Goal: Navigation & Orientation: Find specific page/section

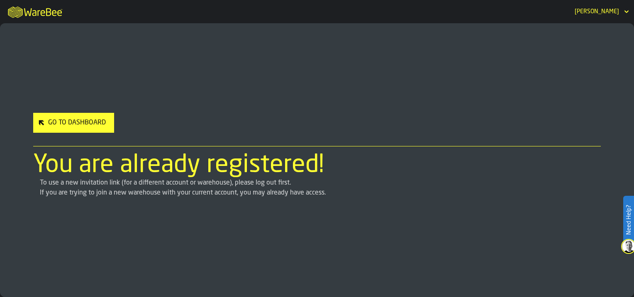
click at [88, 125] on div "Go to Dashboard" at bounding box center [77, 123] width 64 height 10
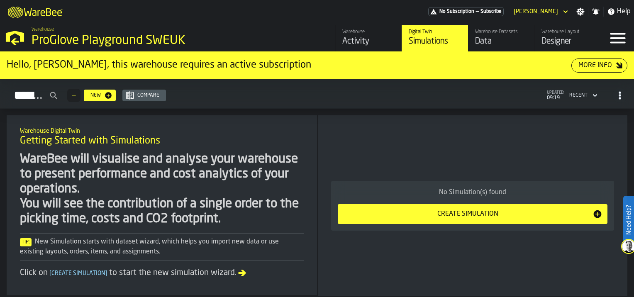
click at [356, 41] on div "Activity" at bounding box center [368, 42] width 53 height 12
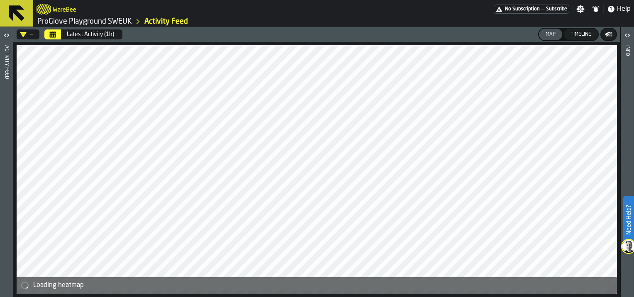
click at [85, 20] on link "ProGlove Playground SWEUK" at bounding box center [84, 21] width 95 height 9
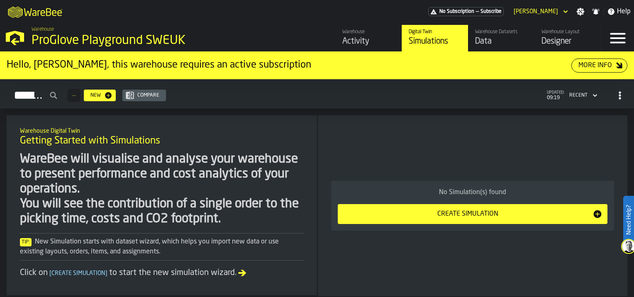
click at [559, 41] on div "Designer" at bounding box center [568, 42] width 53 height 12
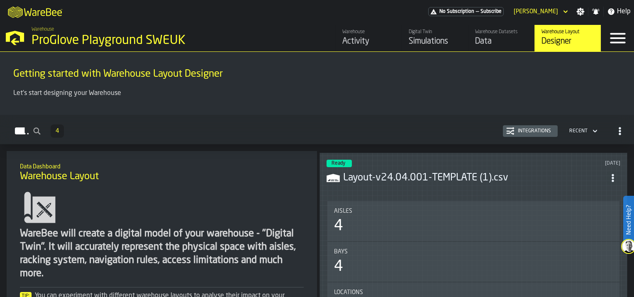
click at [503, 45] on div "Data" at bounding box center [501, 42] width 53 height 12
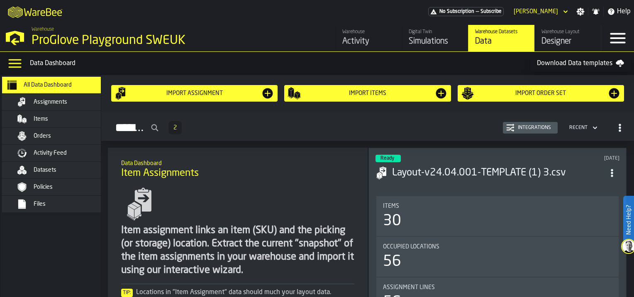
click at [440, 35] on div "Digital Twin Simulations" at bounding box center [435, 38] width 53 height 18
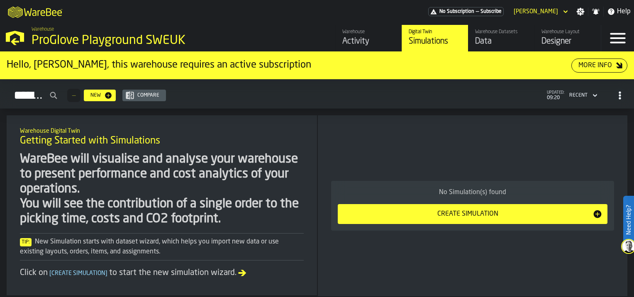
click at [371, 41] on div "Activity" at bounding box center [368, 42] width 53 height 12
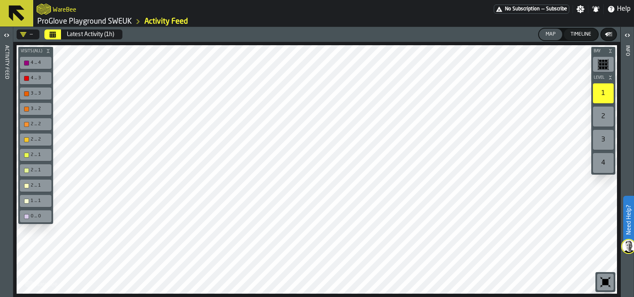
click at [23, 13] on icon at bounding box center [17, 13] width 20 height 20
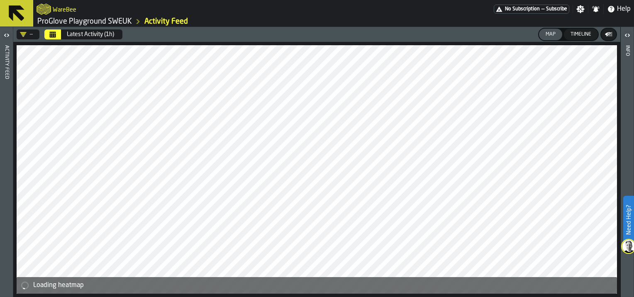
click at [75, 20] on link "ProGlove Playground SWEUK" at bounding box center [84, 21] width 95 height 9
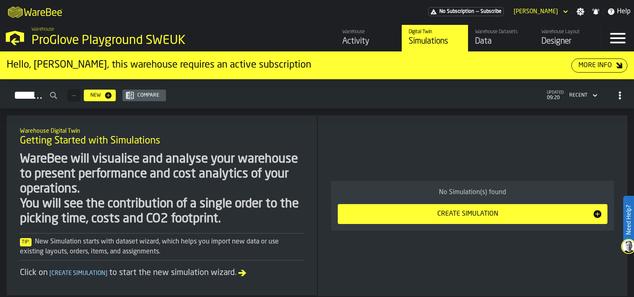
click at [619, 37] on icon "button-toggle-Menu" at bounding box center [618, 38] width 20 height 20
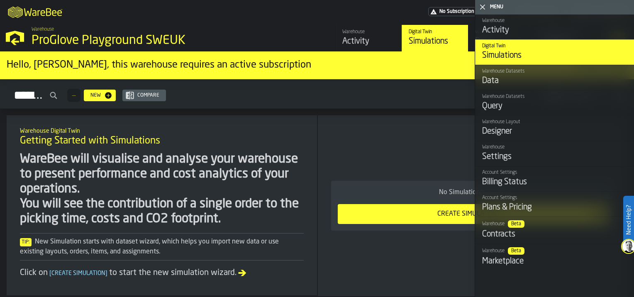
click at [408, 96] on div "Simulations — New Compare updated: 09:20 Recent" at bounding box center [317, 95] width 621 height 19
click at [481, 7] on icon "button-toggle-Close me" at bounding box center [483, 7] width 10 height 10
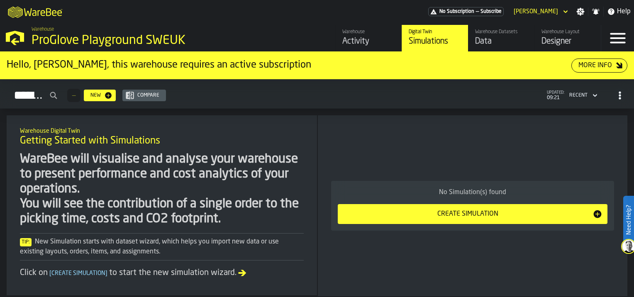
click at [349, 34] on div "Warehouse" at bounding box center [368, 32] width 53 height 6
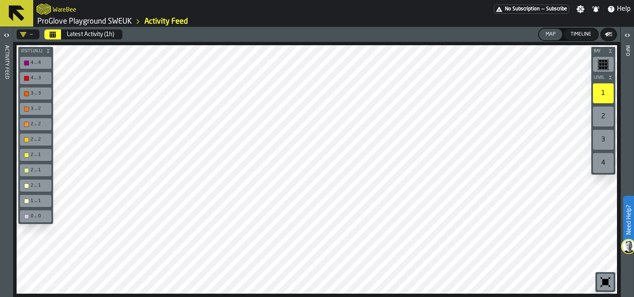
click at [594, 118] on div "2" at bounding box center [603, 117] width 21 height 20
click at [630, 34] on icon "button-toggle-Open" at bounding box center [627, 35] width 10 height 10
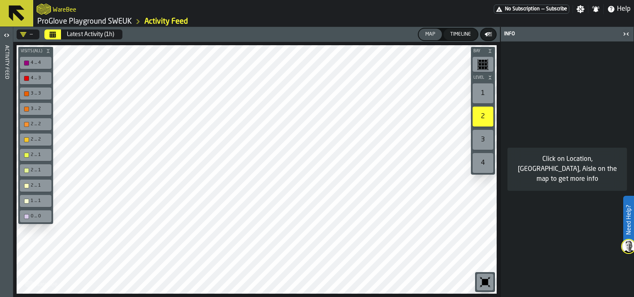
click at [483, 141] on div "3" at bounding box center [483, 140] width 21 height 20
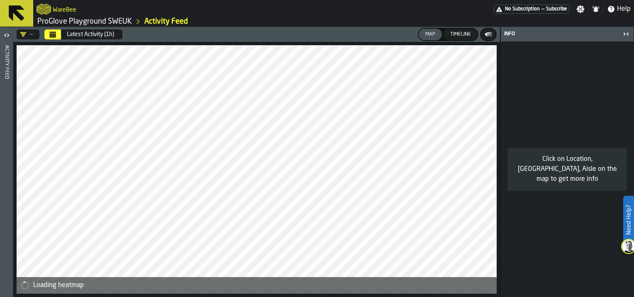
click at [4, 47] on div "Activity Feed" at bounding box center [7, 169] width 6 height 251
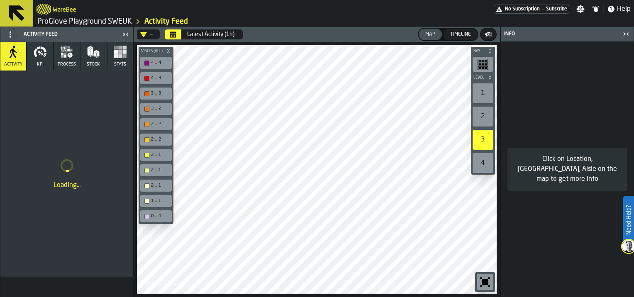
click at [476, 89] on div "1" at bounding box center [483, 93] width 21 height 20
click at [64, 60] on button "process" at bounding box center [67, 56] width 26 height 29
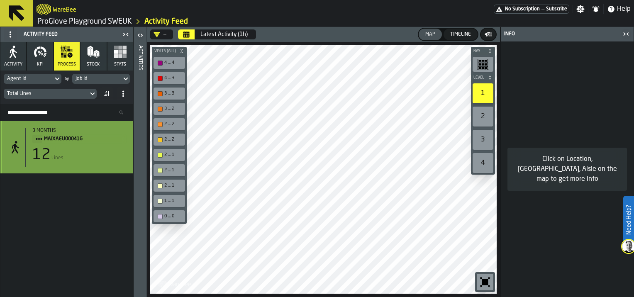
click at [58, 153] on div "12 Lines" at bounding box center [79, 155] width 94 height 17
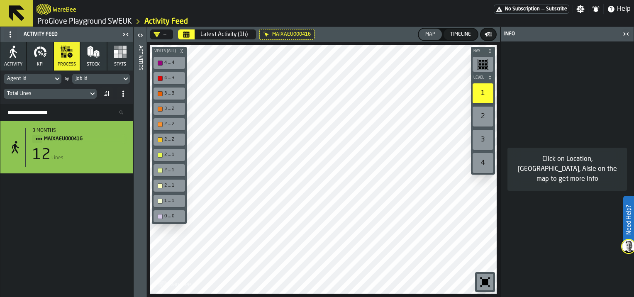
click at [135, 70] on header "Activities" at bounding box center [140, 162] width 13 height 270
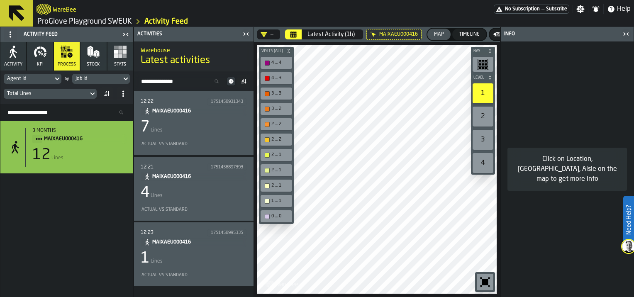
click at [217, 123] on div "7 Lines" at bounding box center [194, 127] width 106 height 17
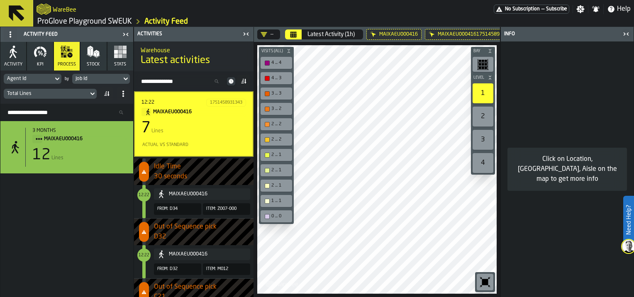
click at [271, 184] on div "Bay Level 1 2 3 4 M A K I N G W A R E H O U S E S M O R E EF F I C I E N T Visi…" at bounding box center [377, 169] width 246 height 255
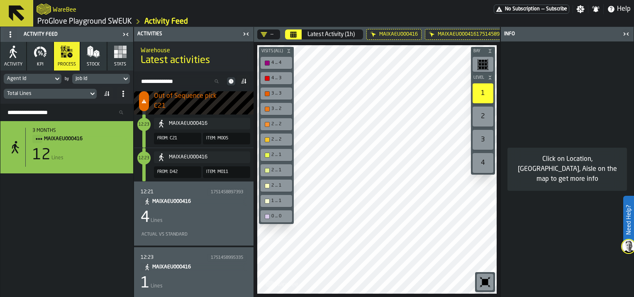
scroll to position [330, 0]
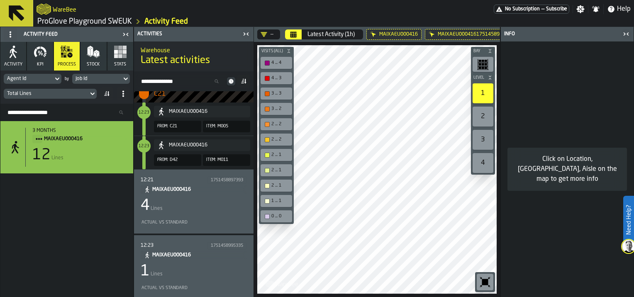
click at [80, 19] on link "ProGlove Playground SWEUK" at bounding box center [84, 21] width 95 height 9
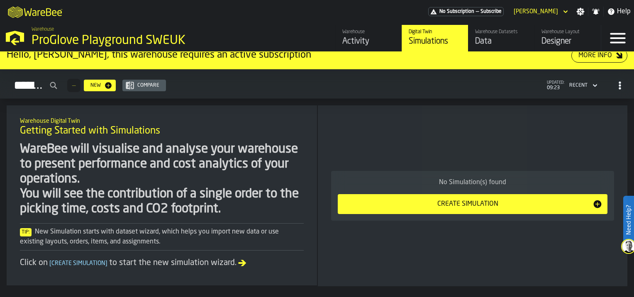
scroll to position [15, 0]
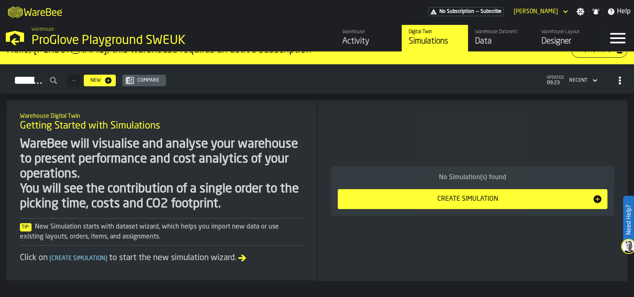
click at [491, 35] on div "Warehouse Datasets Data" at bounding box center [501, 38] width 53 height 18
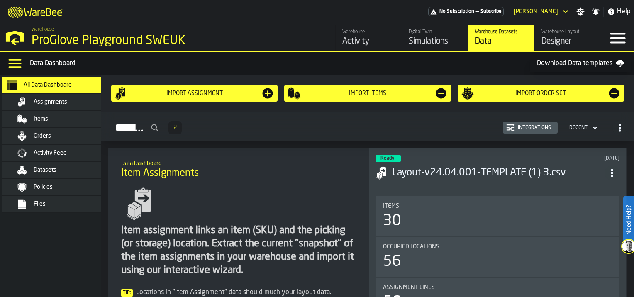
click at [63, 105] on span "Assignments" at bounding box center [51, 102] width 34 height 7
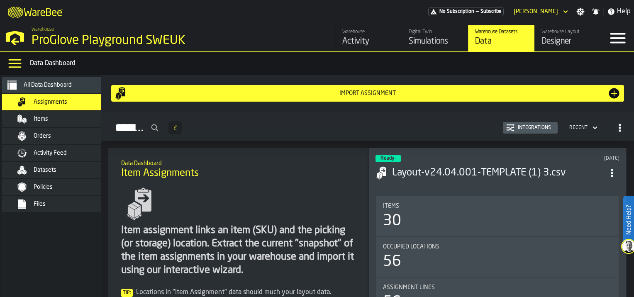
click at [43, 88] on span "All Data Dashboard" at bounding box center [48, 85] width 48 height 7
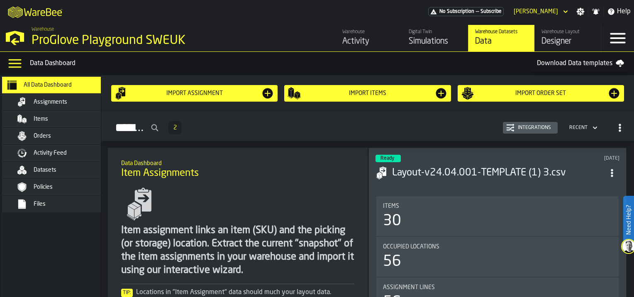
click at [46, 103] on span "Assignments" at bounding box center [51, 102] width 34 height 7
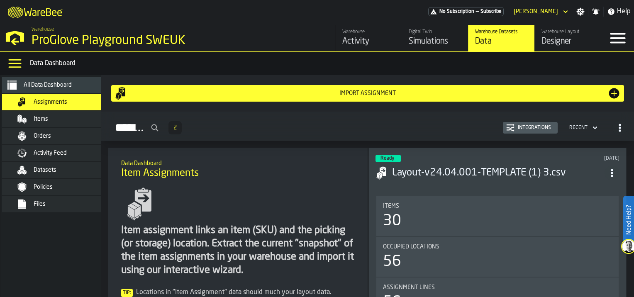
click at [51, 120] on div "Items" at bounding box center [74, 119] width 81 height 7
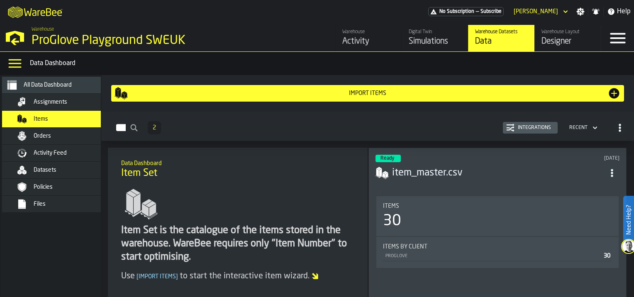
click at [50, 134] on div "Orders" at bounding box center [74, 136] width 81 height 7
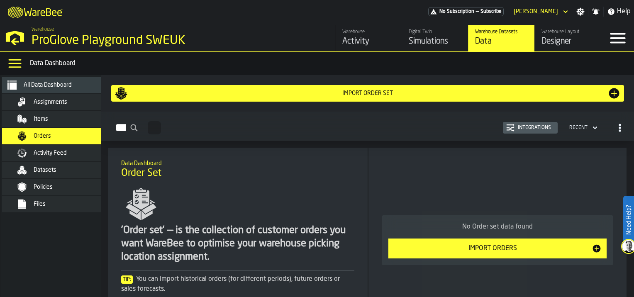
click at [53, 156] on div "Activity Feed" at bounding box center [64, 153] width 101 height 10
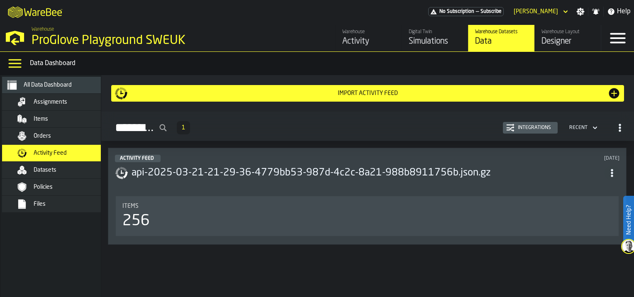
click at [50, 173] on div "Datasets" at bounding box center [64, 170] width 101 height 10
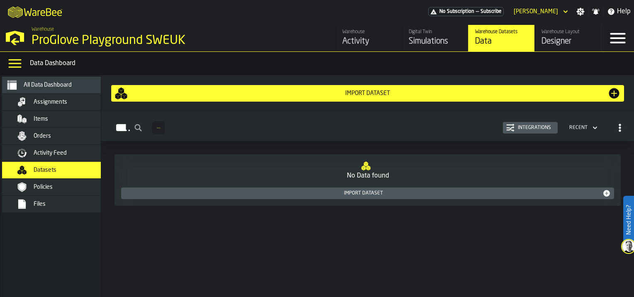
click at [46, 190] on div "Policies" at bounding box center [64, 187] width 101 height 10
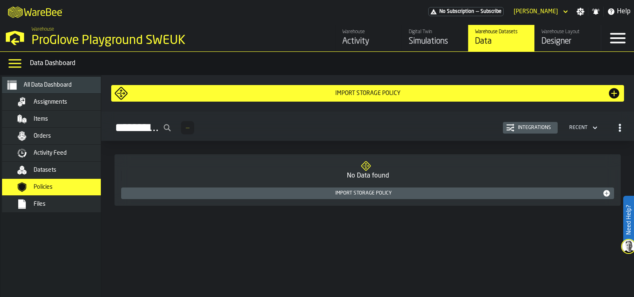
click at [46, 206] on div "Files" at bounding box center [74, 204] width 81 height 7
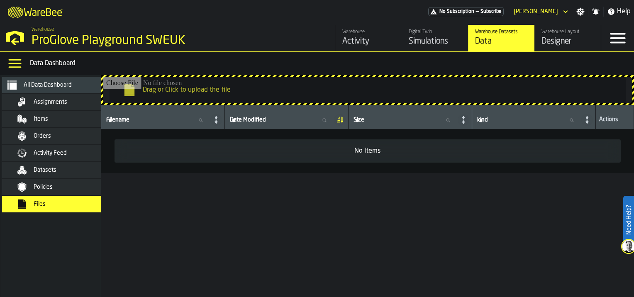
click at [66, 99] on span "Assignments" at bounding box center [51, 102] width 34 height 7
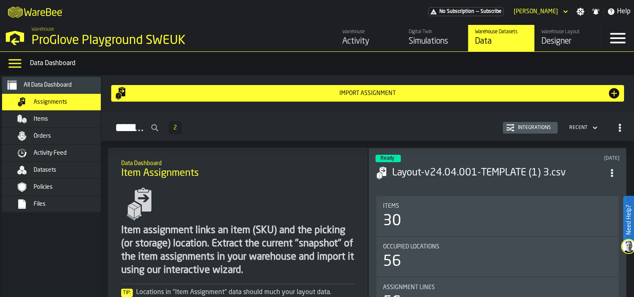
click at [60, 123] on div "Items" at bounding box center [64, 119] width 101 height 10
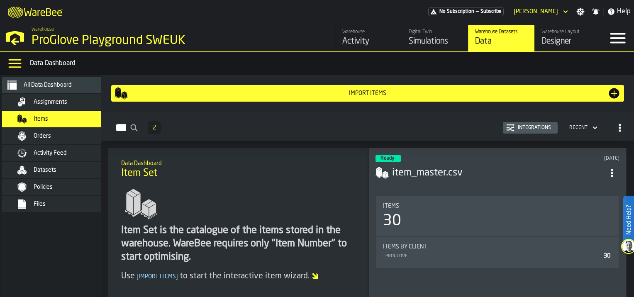
click at [51, 105] on span "Assignments" at bounding box center [51, 102] width 34 height 7
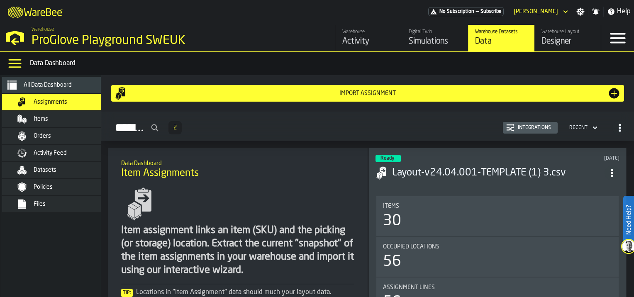
click at [546, 39] on div "Designer" at bounding box center [568, 42] width 53 height 12
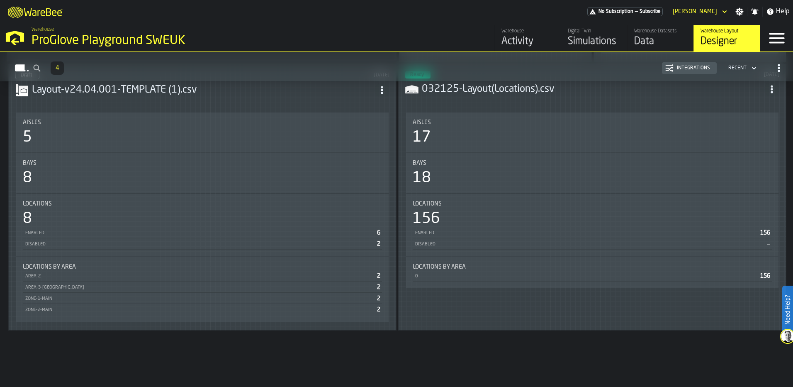
scroll to position [357, 0]
click at [285, 91] on h3 "Layout-v24.04.001-TEMPLATE (1).csv" at bounding box center [203, 89] width 343 height 13
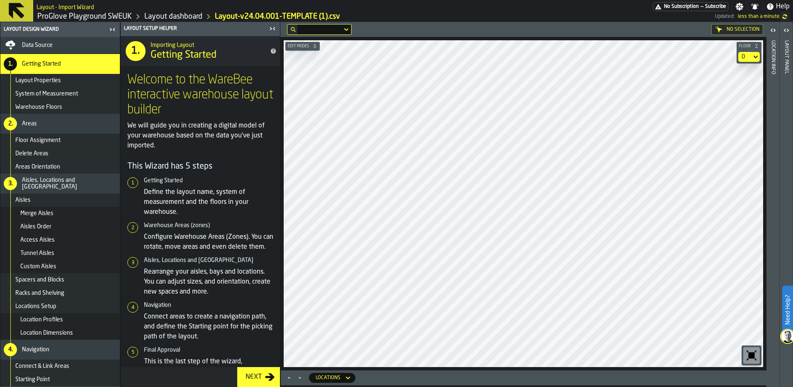
click at [185, 17] on link "Layout dashboard" at bounding box center [173, 16] width 58 height 9
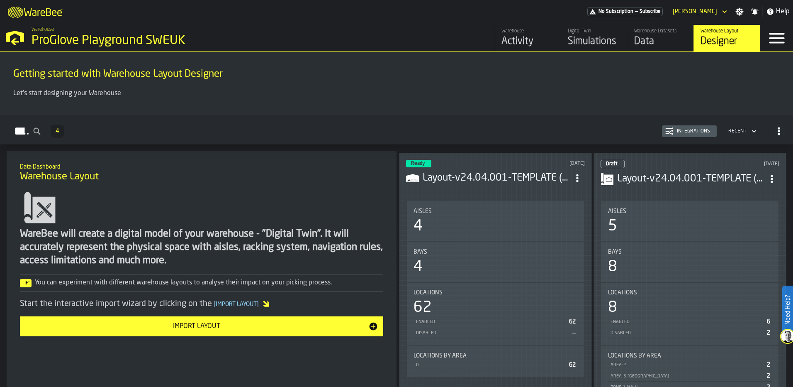
click at [634, 182] on h3 "Layout-v24.04.001-TEMPLATE (1).csv" at bounding box center [690, 178] width 147 height 13
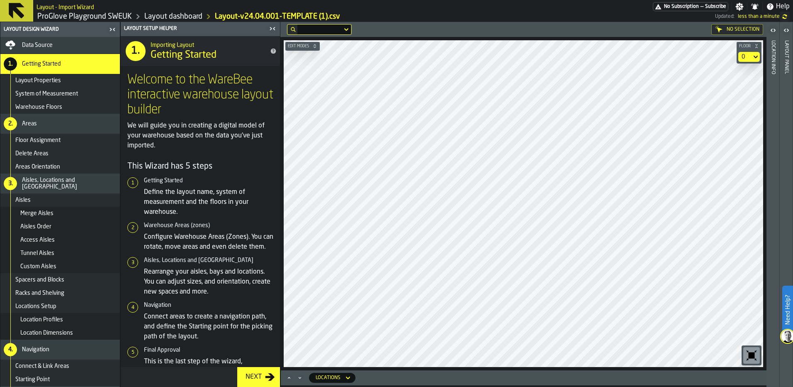
click at [165, 19] on link "Layout dashboard" at bounding box center [173, 16] width 58 height 9
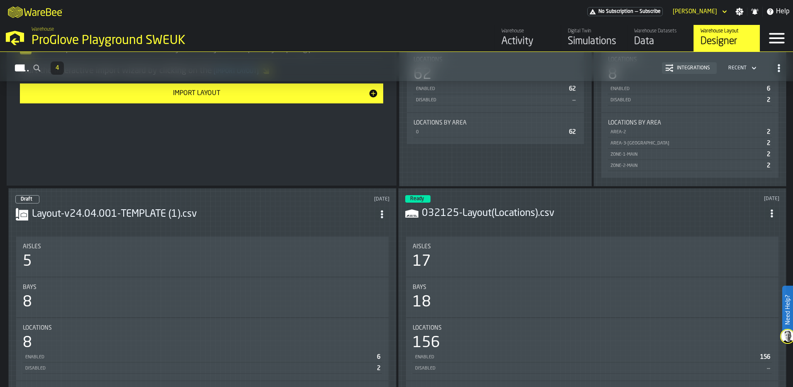
scroll to position [233, 0]
